Goal: Obtain resource: Obtain resource

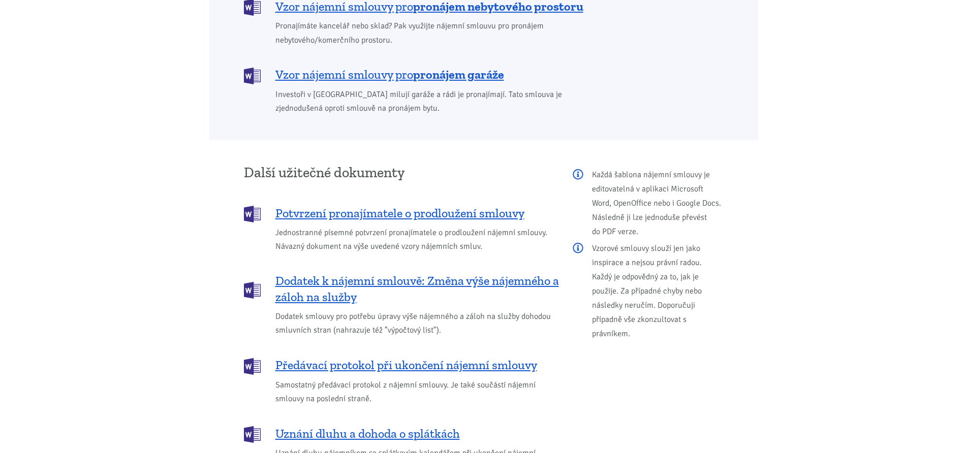
scroll to position [1118, 0]
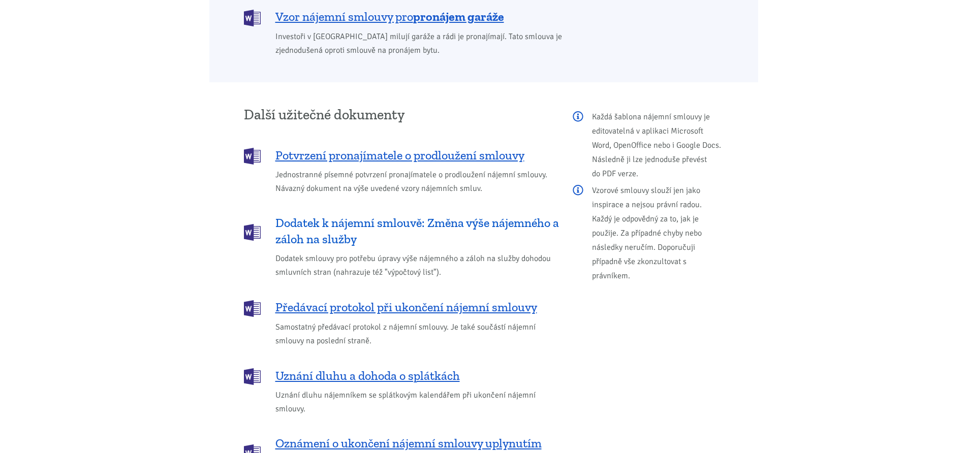
click at [346, 215] on span "Dodatek k nájemní smlouvě: Změna výše nájemného a záloh na služby" at bounding box center [417, 231] width 284 height 33
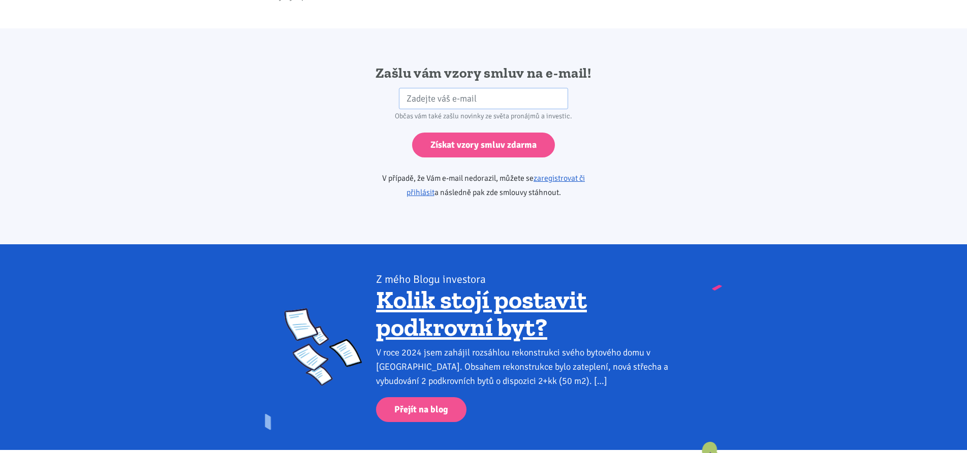
scroll to position [1698, 0]
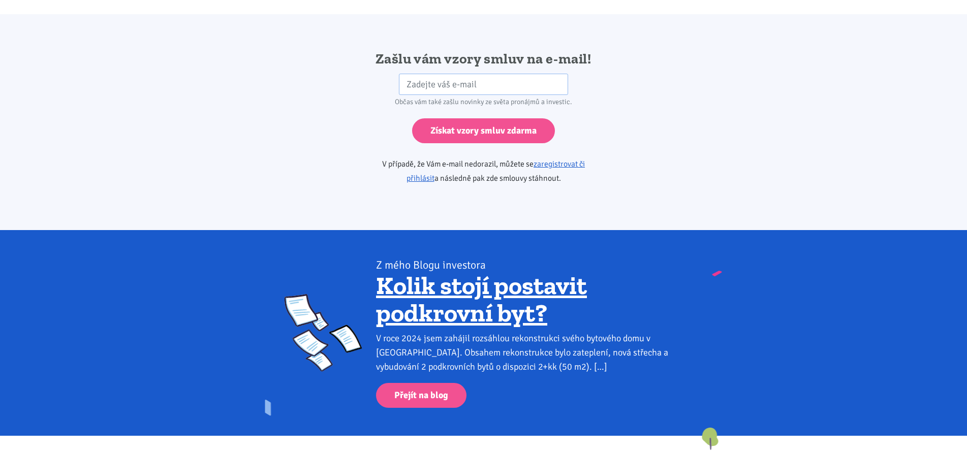
drag, startPoint x: 436, startPoint y: 67, endPoint x: 348, endPoint y: 91, distance: 90.6
click at [348, 91] on div "Zašlu vám vzory smluv na e-mail! HP Občas vám také zašlu novinky ze světa proná…" at bounding box center [484, 122] width 274 height 145
click at [418, 74] on input "email" at bounding box center [483, 85] width 169 height 22
type input "[EMAIL_ADDRESS][DOMAIN_NAME]"
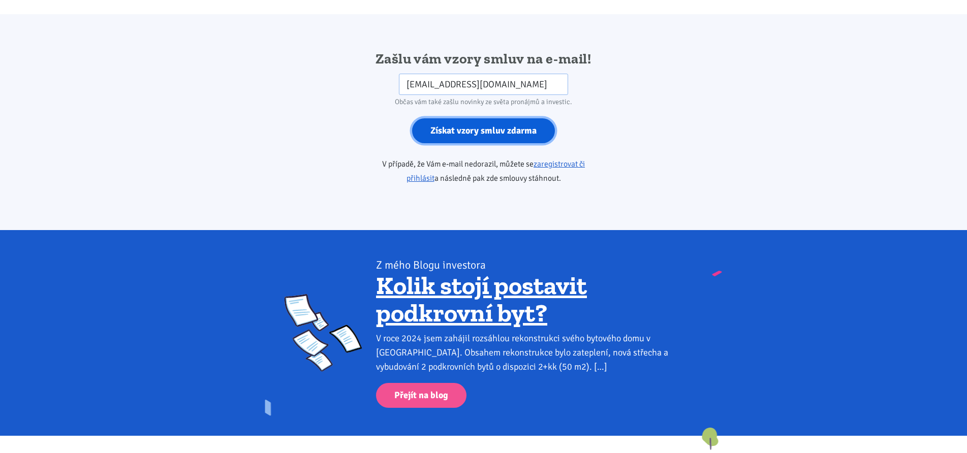
click at [463, 119] on input "Získat vzory smluv zdarma" at bounding box center [483, 130] width 143 height 25
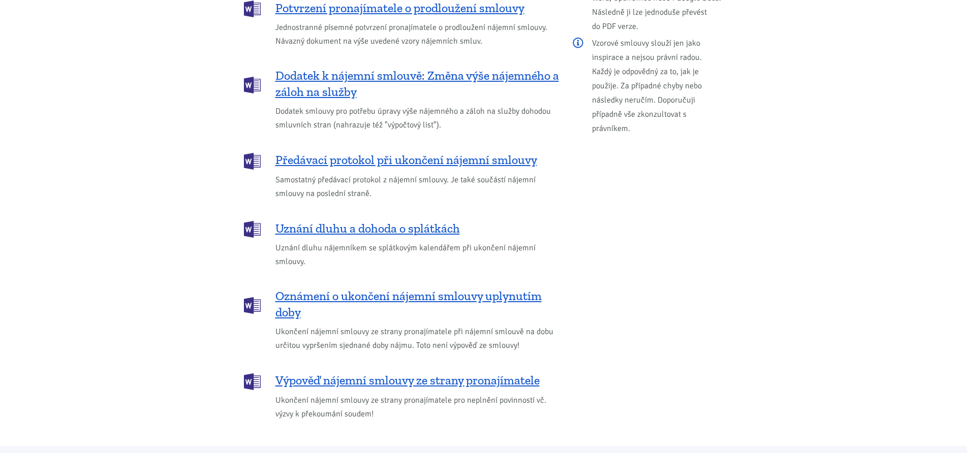
scroll to position [1321, 0]
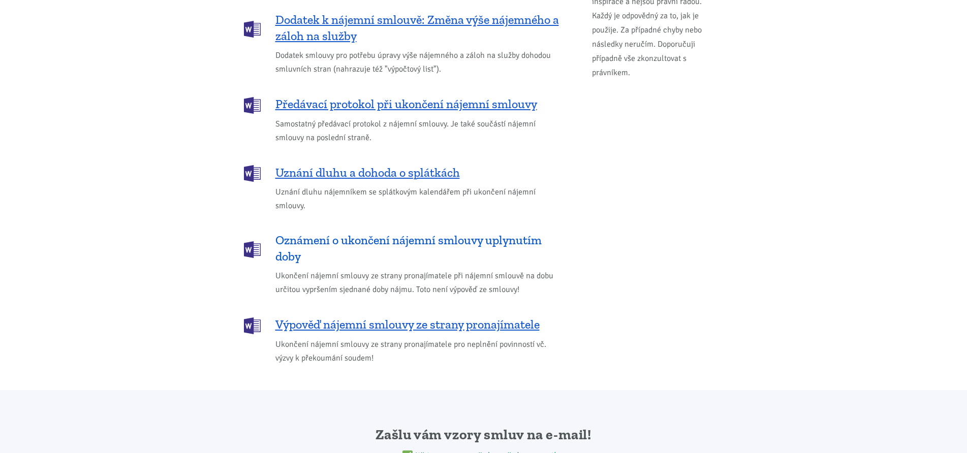
click at [365, 232] on span "Oznámení o ukončení nájemní smlouvy uplynutím doby" at bounding box center [417, 248] width 284 height 33
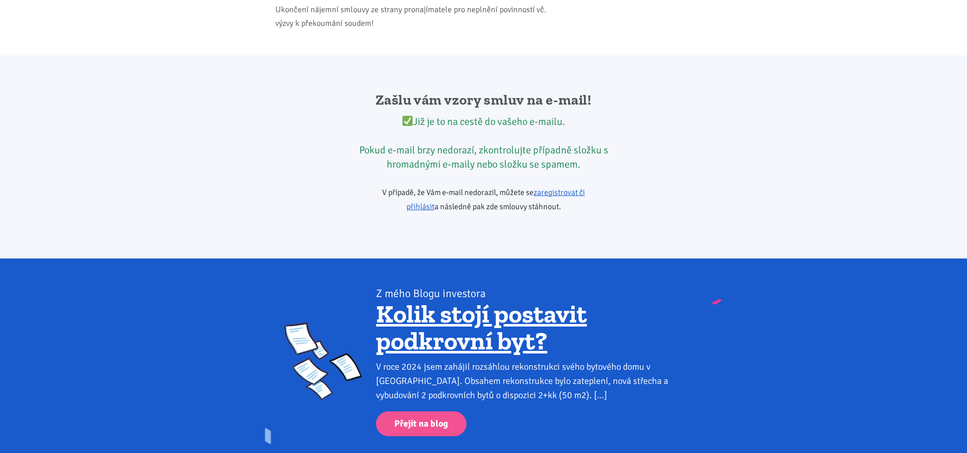
scroll to position [1698, 0]
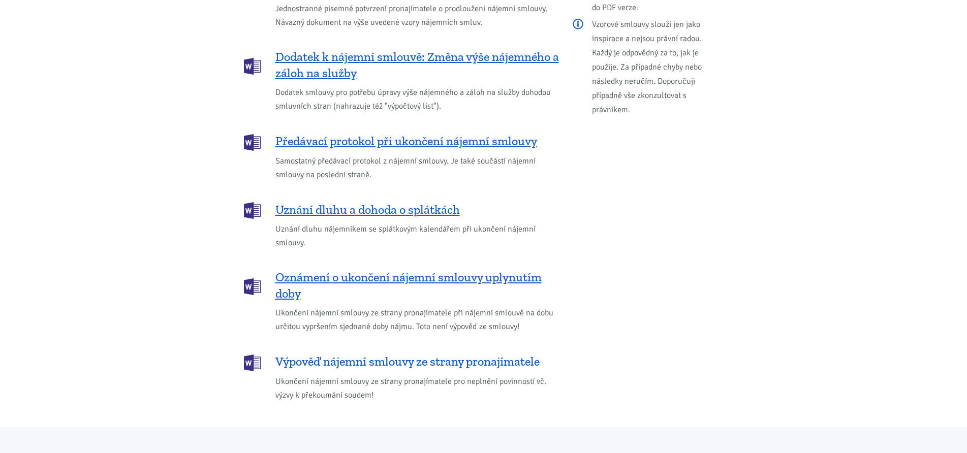
scroll to position [1271, 0]
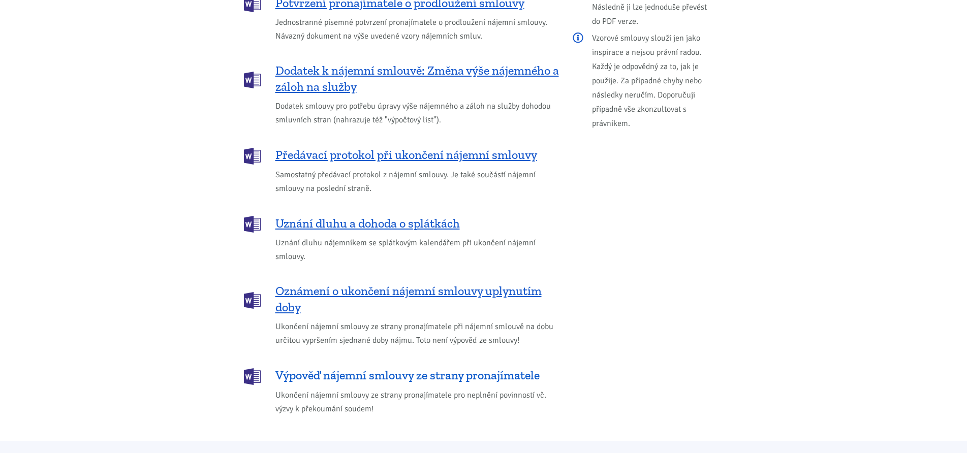
click at [477, 367] on span "Výpověď nájemní smlouvy ze strany pronajímatele" at bounding box center [407, 375] width 264 height 16
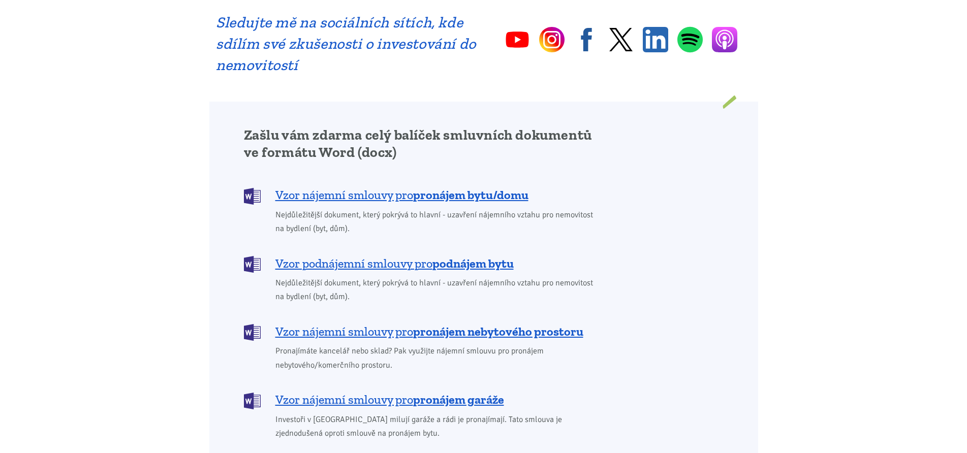
scroll to position [732, 0]
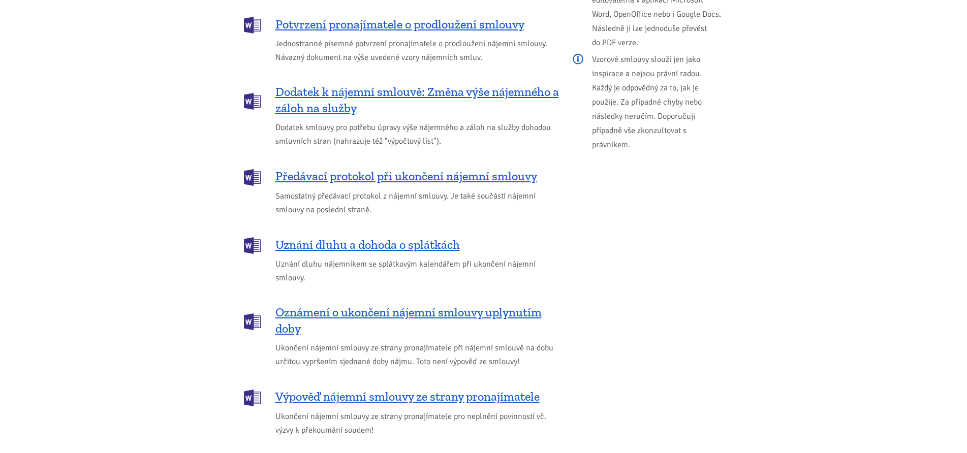
scroll to position [1271, 0]
